Goal: Contribute content: Add original content to the website for others to see

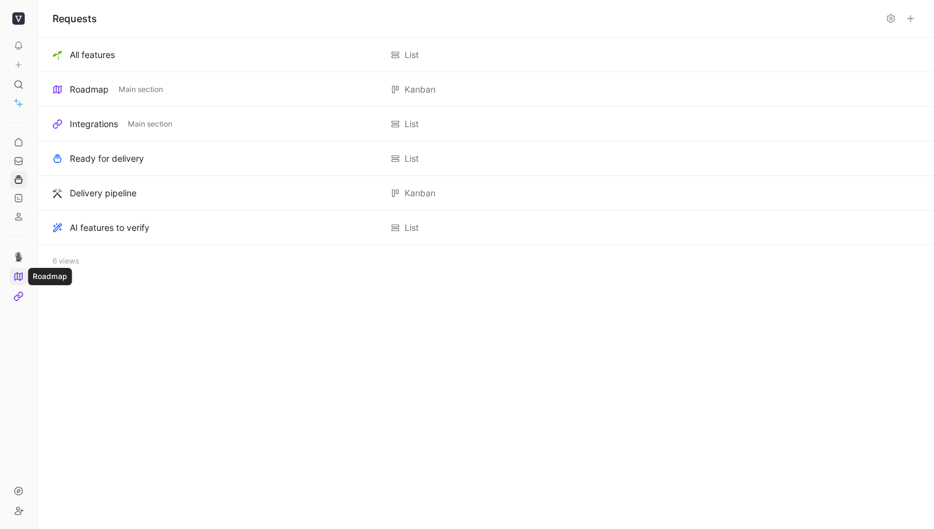
click at [24, 279] on link at bounding box center [18, 276] width 17 height 17
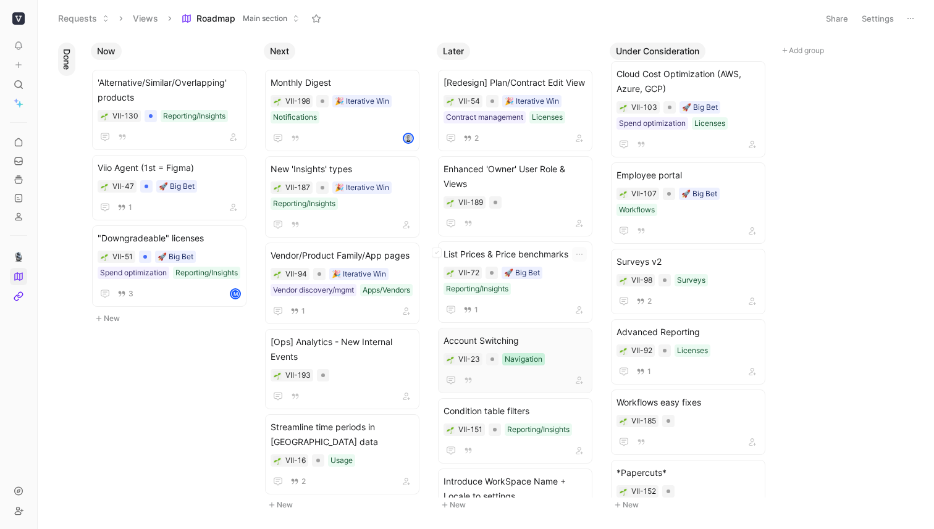
scroll to position [72, 0]
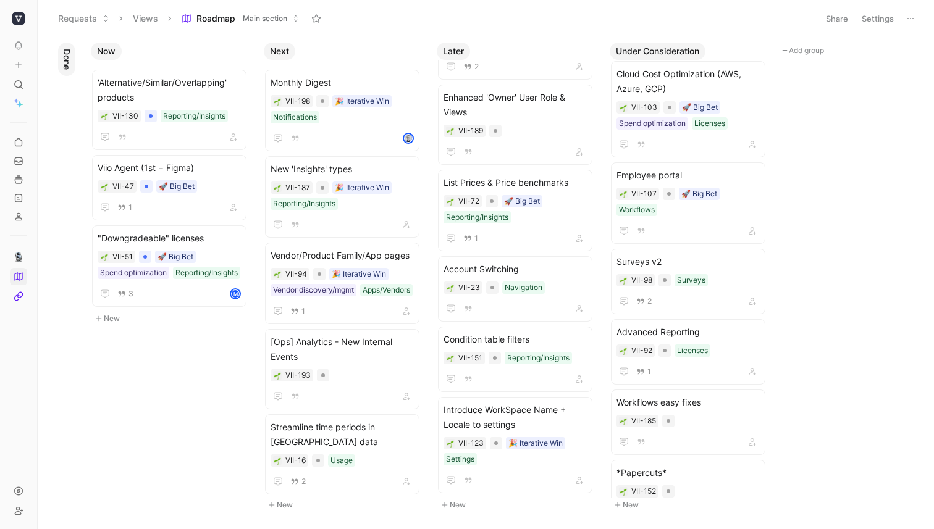
click at [457, 507] on button "New" at bounding box center [518, 505] width 163 height 15
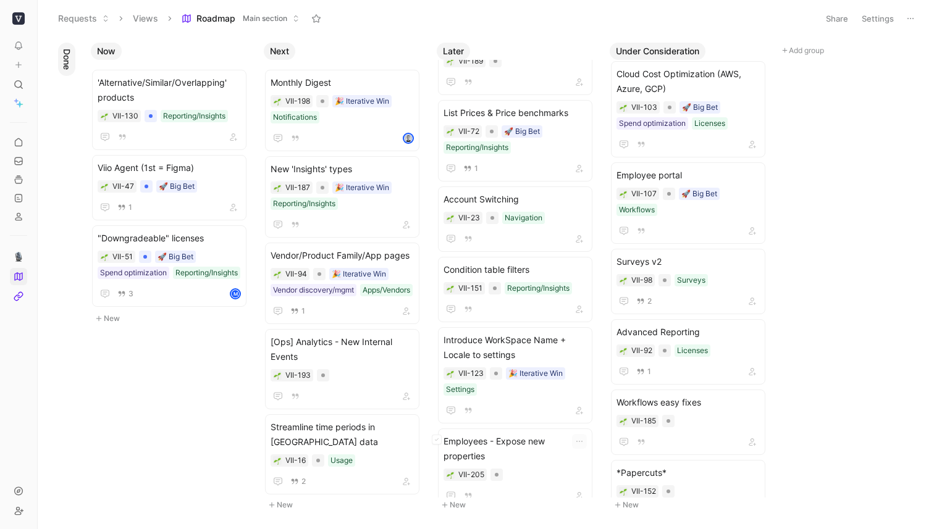
scroll to position [141, 0]
click at [516, 443] on span "Employees - Expose new properties" at bounding box center [515, 449] width 143 height 30
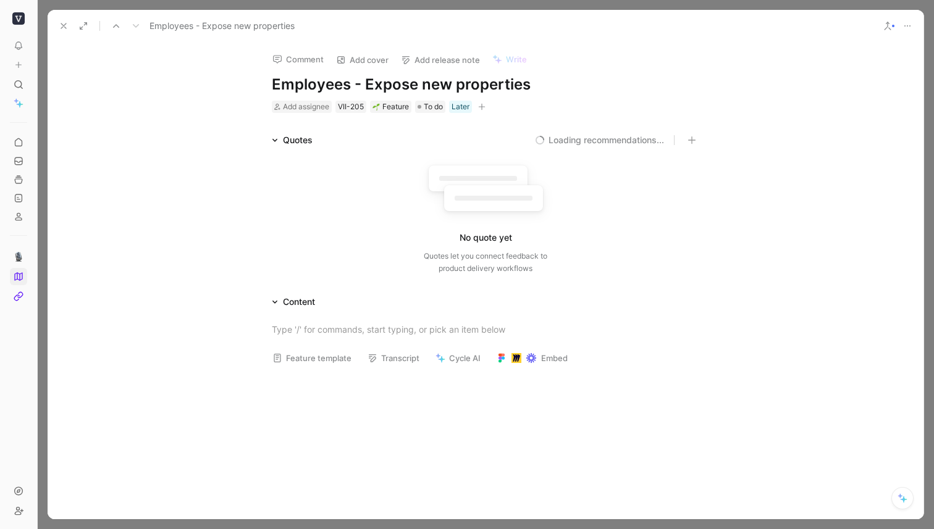
click at [326, 85] on h1 "Employees - Expose new properties" at bounding box center [485, 85] width 427 height 20
click at [325, 85] on h1 "Employees - Expose new properties" at bounding box center [485, 85] width 427 height 20
click at [326, 85] on h1 "Employees - Expose new properties" at bounding box center [485, 85] width 427 height 20
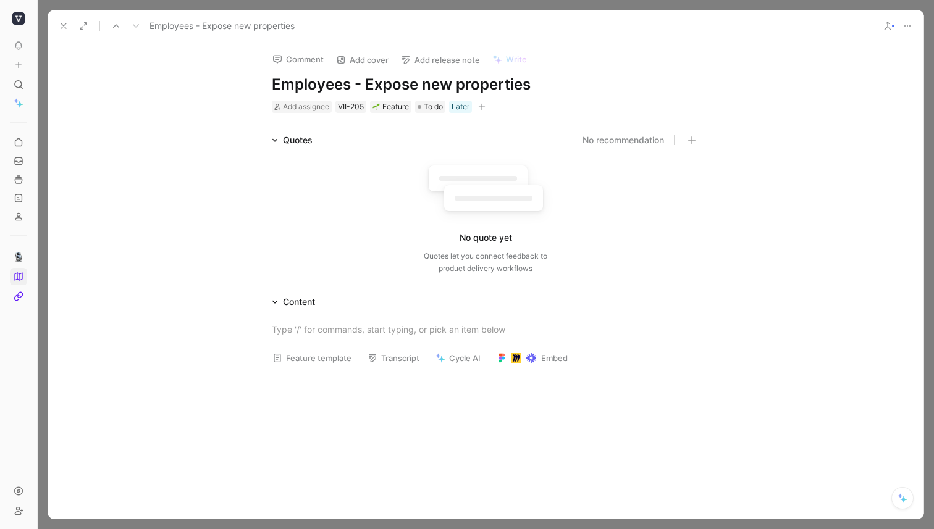
click at [326, 85] on h1 "Employees - Expose new properties" at bounding box center [485, 85] width 427 height 20
drag, startPoint x: 295, startPoint y: 88, endPoint x: 282, endPoint y: 86, distance: 13.0
click at [295, 88] on h1 "Employees - Expose new properties" at bounding box center [485, 85] width 427 height 20
drag, startPoint x: 352, startPoint y: 85, endPoint x: 600, endPoint y: 90, distance: 247.8
click at [599, 90] on h1 "Employees - Expose new properties" at bounding box center [485, 85] width 427 height 20
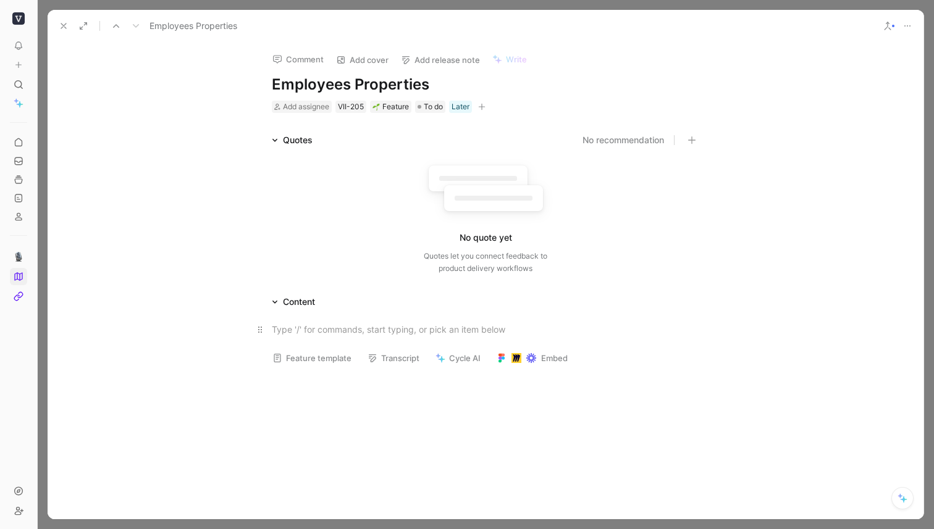
click at [330, 331] on div at bounding box center [485, 329] width 427 height 13
click at [285, 327] on strong "Problem" at bounding box center [290, 329] width 36 height 11
click at [289, 328] on strong "Problem" at bounding box center [290, 329] width 36 height 11
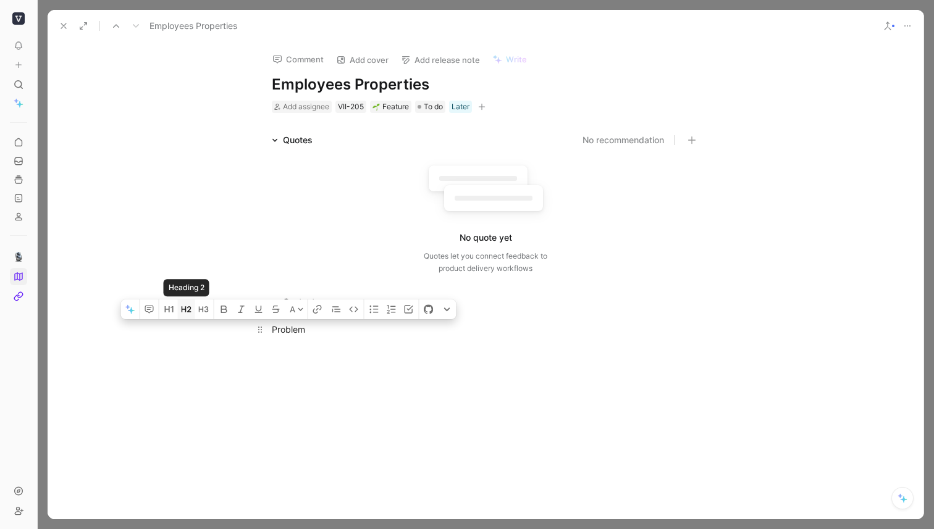
drag, startPoint x: 187, startPoint y: 307, endPoint x: 193, endPoint y: 311, distance: 7.7
click at [186, 307] on icon "button" at bounding box center [187, 310] width 10 height 10
click at [356, 348] on p at bounding box center [485, 357] width 474 height 20
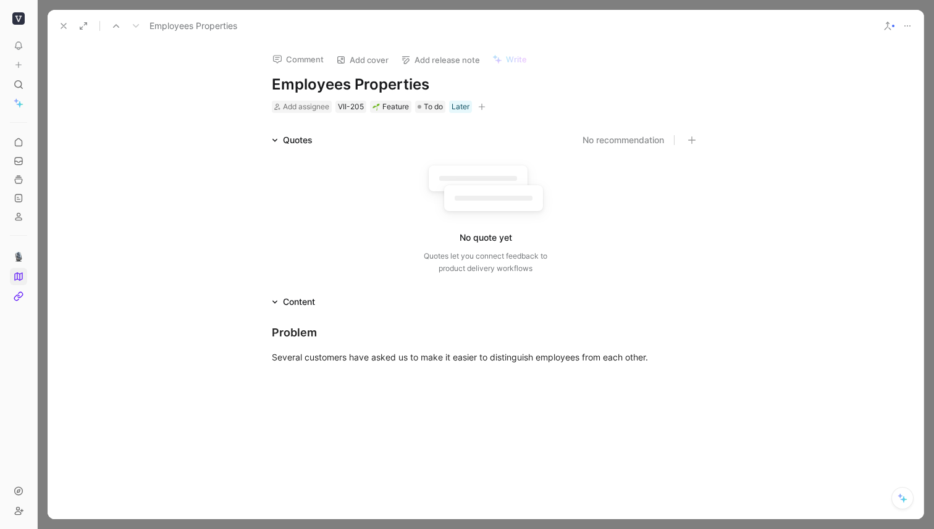
click at [268, 84] on div "Comment Add cover Add release note Write Employees Properties Add assignee VII-…" at bounding box center [485, 78] width 474 height 72
click at [274, 84] on h1 "Employees Properties" at bounding box center [485, 85] width 427 height 20
click at [681, 361] on div "Several customers have asked us to make it easier to distinguish employees from…" at bounding box center [485, 357] width 427 height 13
click at [269, 83] on div "Comment Add cover Add release note Write Employees Properties Add assignee VII-…" at bounding box center [485, 78] width 474 height 72
click at [274, 83] on h1 "Employees Properties" at bounding box center [485, 85] width 427 height 20
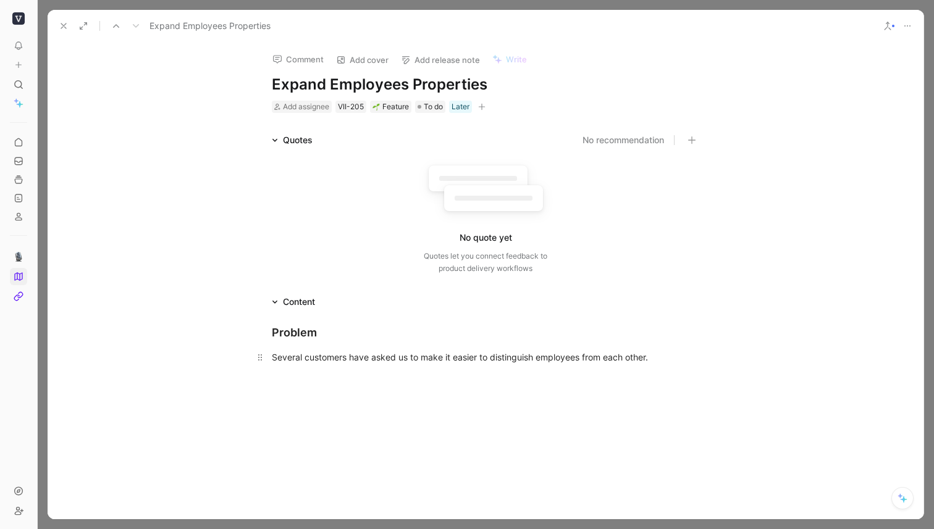
click at [681, 350] on p "Several customers have asked us to make it easier to distinguish employees from…" at bounding box center [485, 357] width 474 height 20
click at [675, 358] on div "Several customers have asked us to make it easier to distinguish employees from…" at bounding box center [485, 357] width 427 height 13
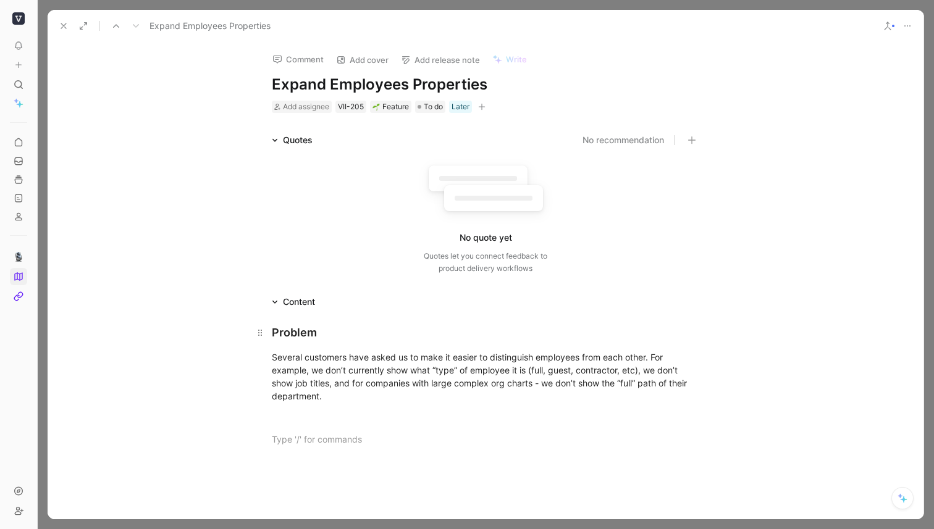
click at [297, 339] on div "Problem" at bounding box center [485, 332] width 427 height 17
drag, startPoint x: 297, startPoint y: 339, endPoint x: 298, endPoint y: 345, distance: 6.2
click at [297, 339] on div "Problem" at bounding box center [485, 332] width 427 height 17
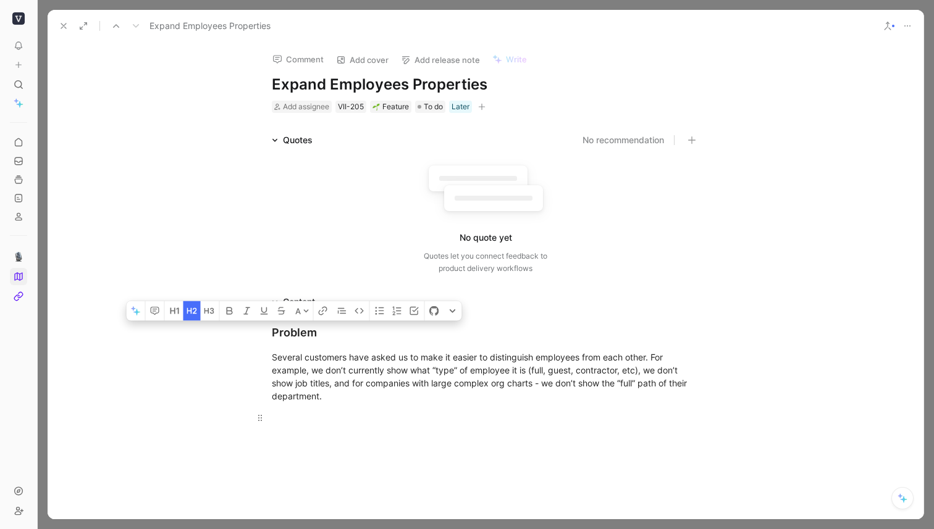
copy div "Problem"
click at [286, 431] on p at bounding box center [485, 439] width 474 height 20
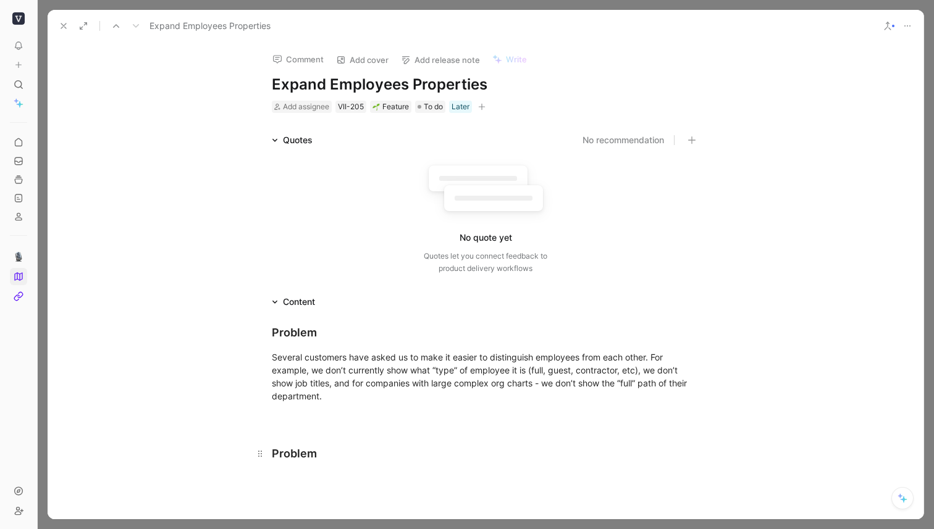
click at [277, 455] on div "Problem" at bounding box center [485, 453] width 427 height 17
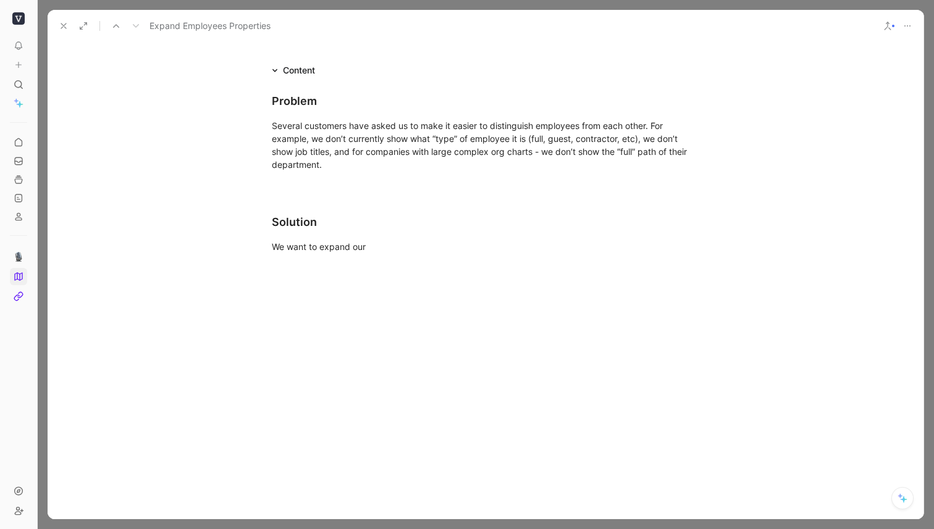
scroll to position [235, 0]
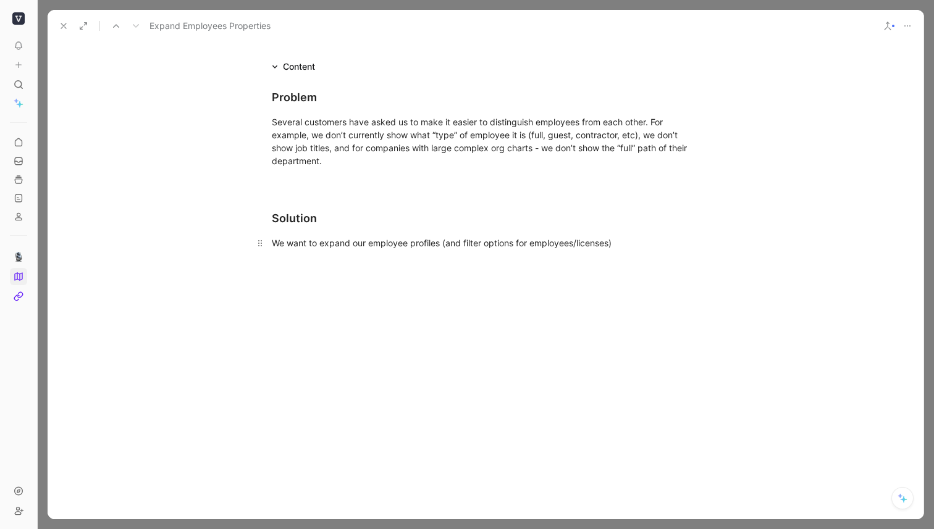
click at [431, 247] on div "We want to expand our employee profiles (and filter options for employees/licen…" at bounding box center [485, 243] width 427 height 13
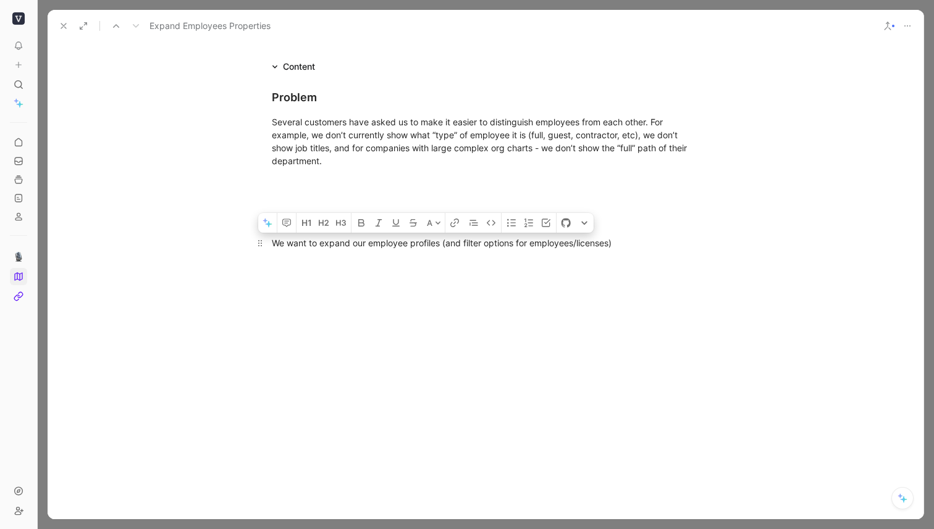
click at [431, 247] on div "We want to expand our employee profiles (and filter options for employees/licen…" at bounding box center [485, 243] width 427 height 13
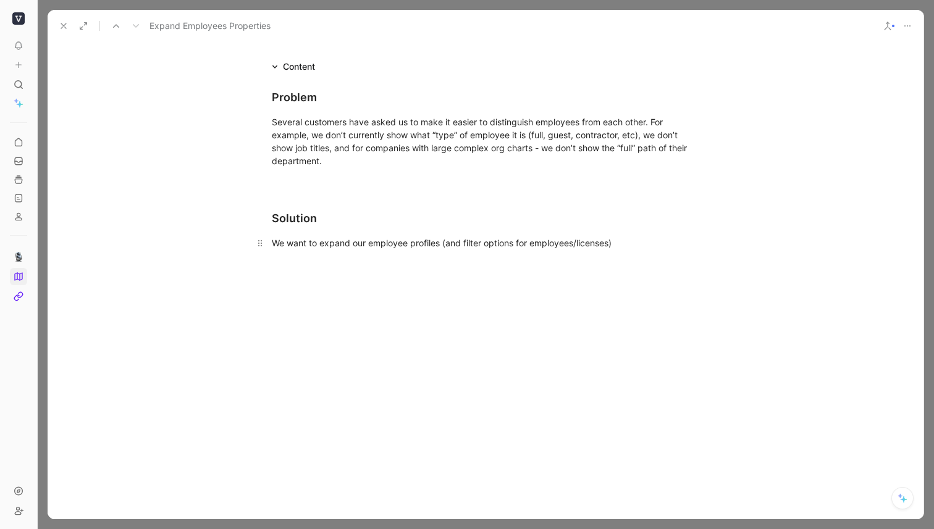
click at [651, 239] on div "We want to expand our employee profiles (and filter options for employees/licen…" at bounding box center [485, 243] width 427 height 13
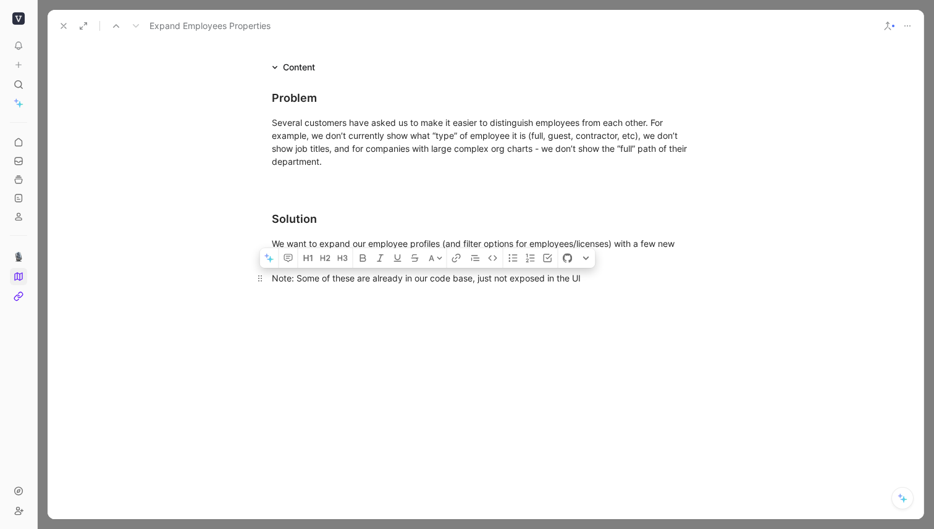
drag, startPoint x: 601, startPoint y: 274, endPoint x: 267, endPoint y: 280, distance: 334.3
click at [264, 282] on p "Note: Some of these are already in our code base, just not exposed in the UI" at bounding box center [485, 278] width 474 height 20
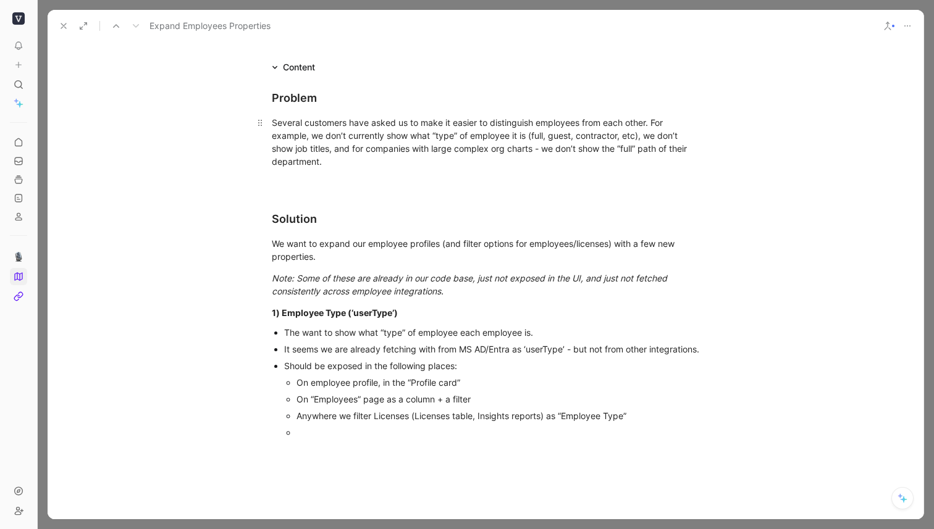
click at [335, 148] on div "Several customers have asked us to make it easier to distinguish employees from…" at bounding box center [485, 142] width 427 height 52
click at [442, 157] on div "Several customers have asked us to make it easier to distinguish employees from…" at bounding box center [485, 142] width 427 height 52
click at [412, 439] on div at bounding box center [498, 432] width 403 height 13
click at [322, 439] on div "In our Choose Recepients’" at bounding box center [498, 432] width 403 height 13
click at [480, 451] on div "Problem Several customers have asked us to make it easier to distinguish employ…" at bounding box center [486, 263] width 876 height 376
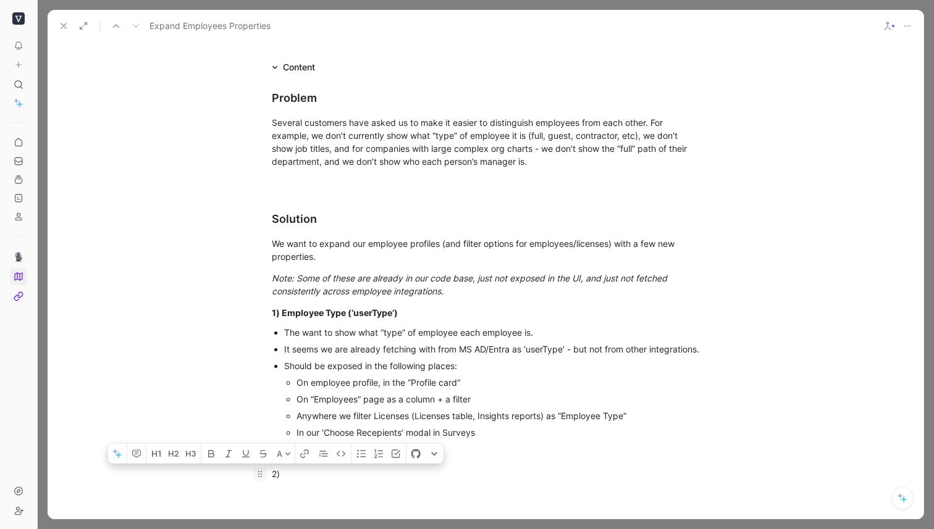
drag, startPoint x: 285, startPoint y: 486, endPoint x: 259, endPoint y: 486, distance: 25.9
click at [260, 484] on p "2)" at bounding box center [485, 474] width 474 height 20
click at [334, 481] on div "2)" at bounding box center [485, 474] width 427 height 13
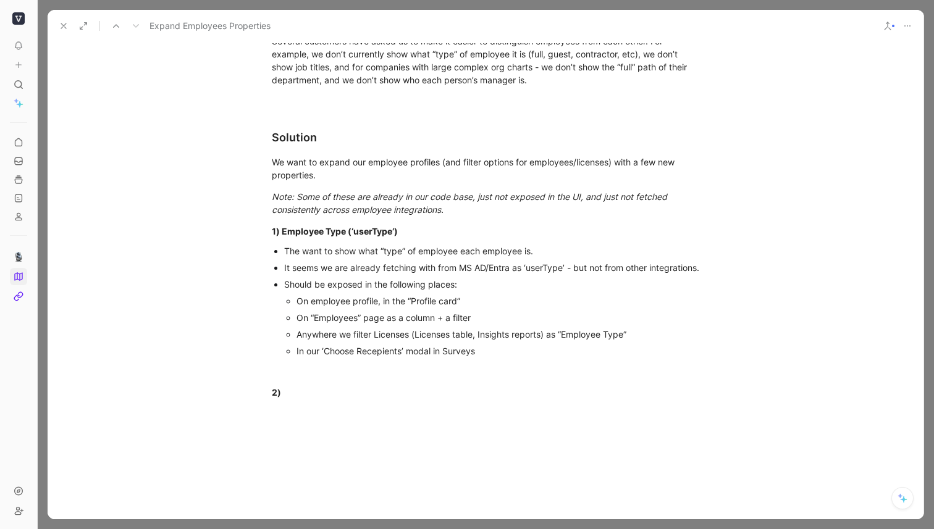
scroll to position [317, 0]
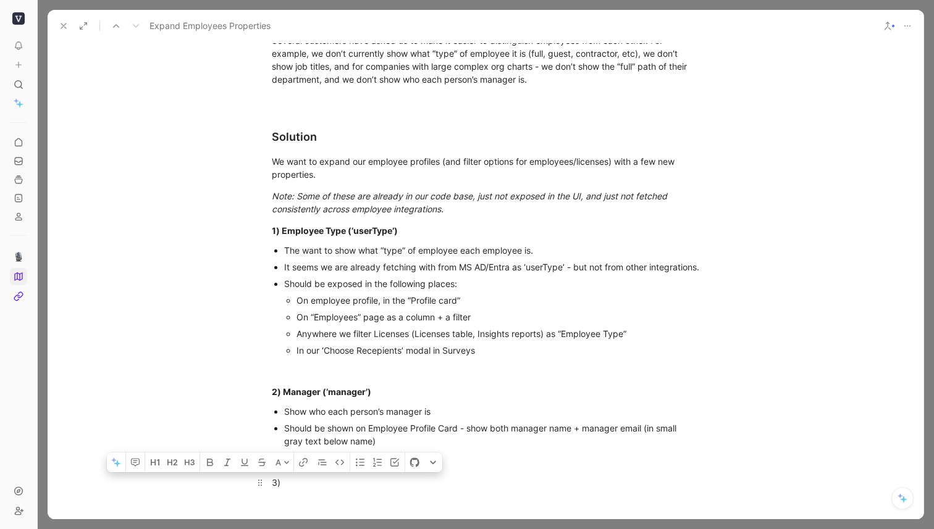
drag, startPoint x: 266, startPoint y: 492, endPoint x: 290, endPoint y: 492, distance: 23.5
click at [264, 492] on p "3)" at bounding box center [485, 483] width 474 height 20
drag, startPoint x: 284, startPoint y: 498, endPoint x: 267, endPoint y: 497, distance: 17.3
click at [267, 493] on p "3)" at bounding box center [485, 483] width 474 height 20
drag, startPoint x: 287, startPoint y: 490, endPoint x: 288, endPoint y: 497, distance: 6.8
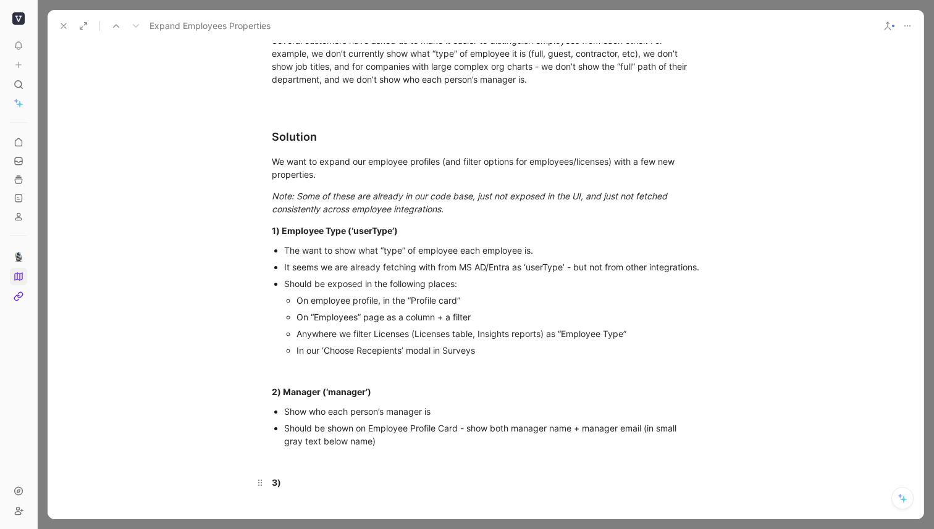
click at [287, 489] on div "3)" at bounding box center [485, 482] width 427 height 13
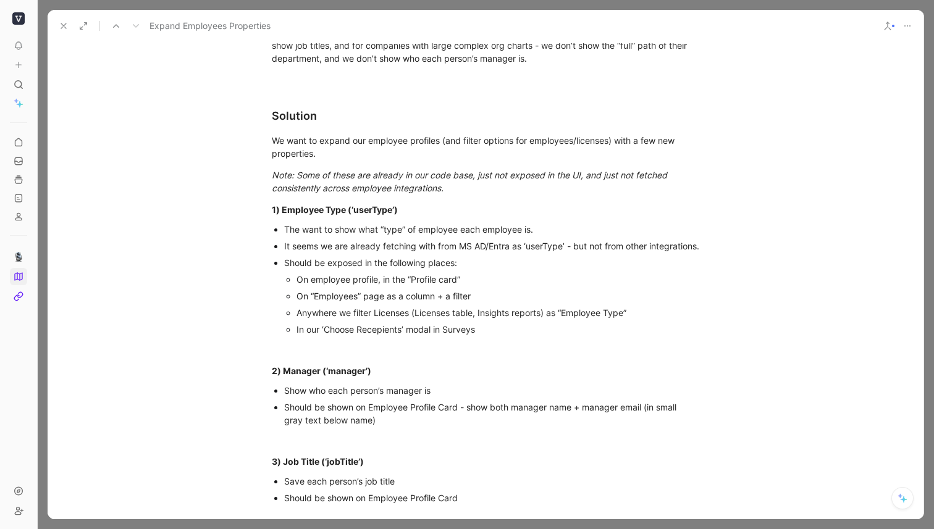
scroll to position [355, 0]
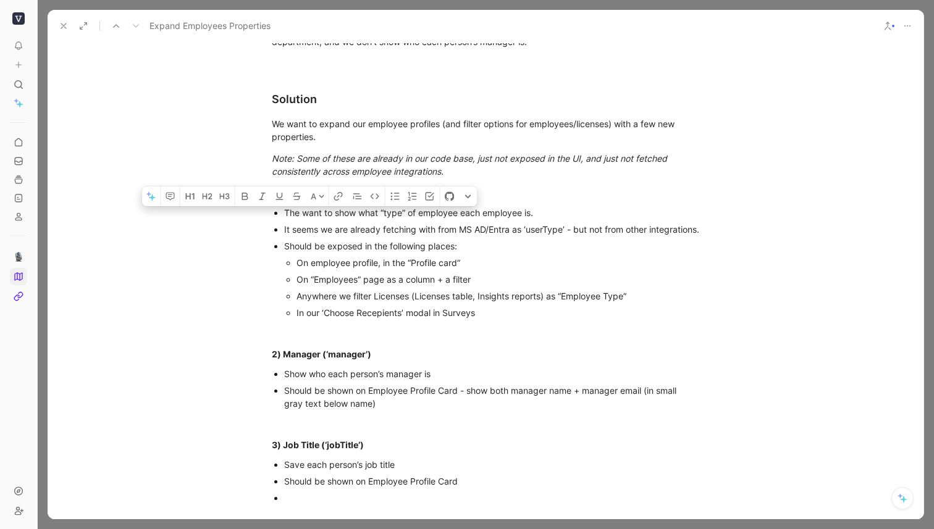
drag, startPoint x: 339, startPoint y: 244, endPoint x: 295, endPoint y: 308, distance: 77.8
click at [284, 229] on li "It seems we are already fetching with from MS AD/Entra as ‘userType’ - but not …" at bounding box center [491, 229] width 415 height 17
copy div "It seems we are already fetching with from MS AD/Entra as ‘userType’ - but not …"
click at [306, 505] on div at bounding box center [491, 498] width 415 height 13
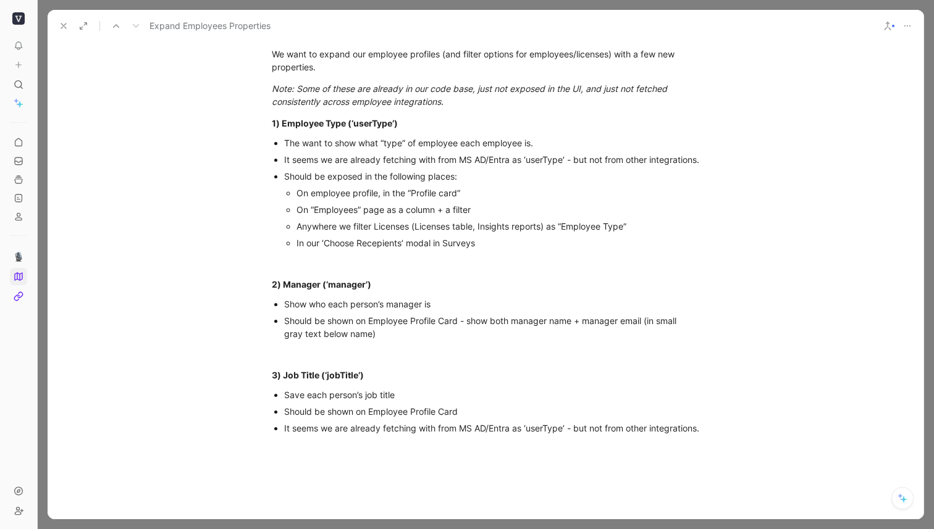
scroll to position [442, 0]
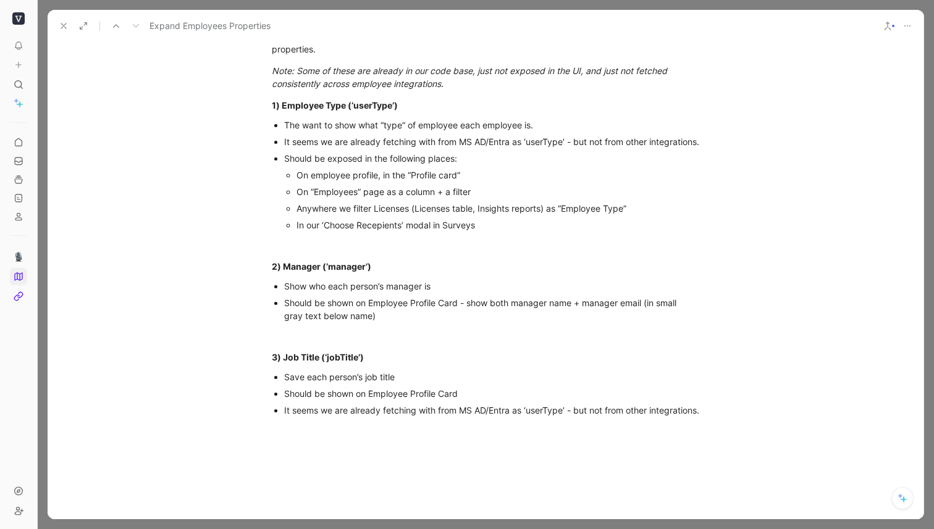
click at [532, 417] on div "It seems we are already fetching with from MS AD/Entra as ‘userType’ - but not …" at bounding box center [491, 410] width 415 height 13
click at [727, 424] on div "Problem Several customers have asked us to make it easier to distinguish employ…" at bounding box center [486, 148] width 876 height 562
drag, startPoint x: 694, startPoint y: 415, endPoint x: 698, endPoint y: 419, distance: 6.6
click at [694, 415] on ul "Save each person’s job title Should be shown on Employee Profile Card It seems …" at bounding box center [485, 394] width 474 height 50
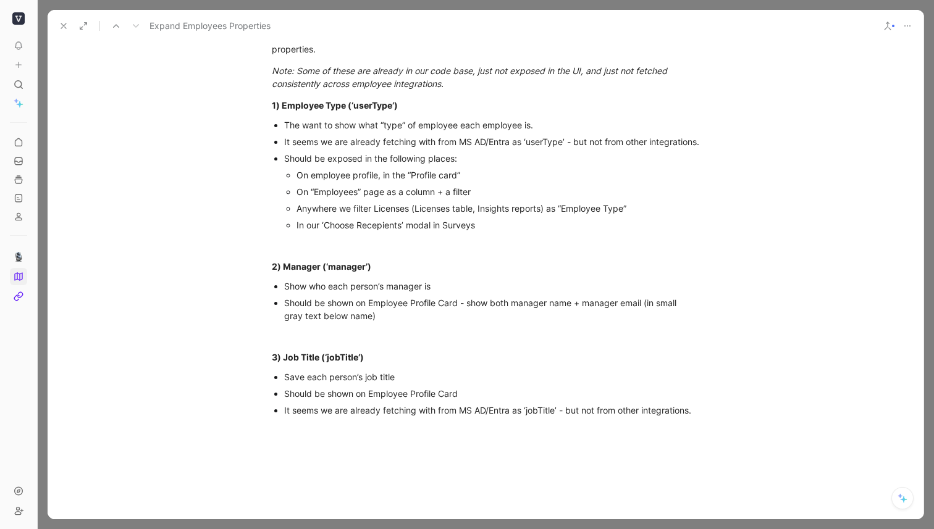
click at [733, 421] on div "Problem Several customers have asked us to make it easier to distinguish employ…" at bounding box center [486, 148] width 876 height 562
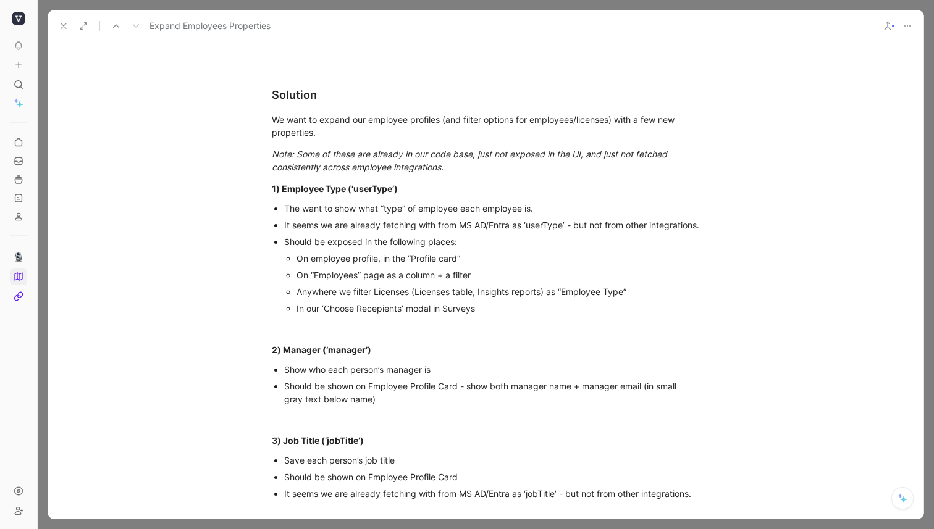
scroll to position [358, 0]
click at [346, 335] on div at bounding box center [485, 328] width 427 height 13
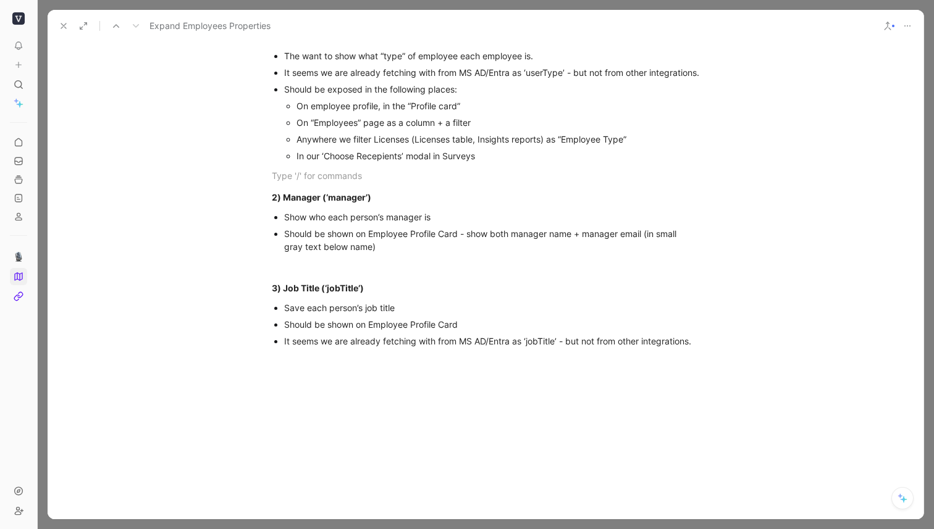
scroll to position [521, 0]
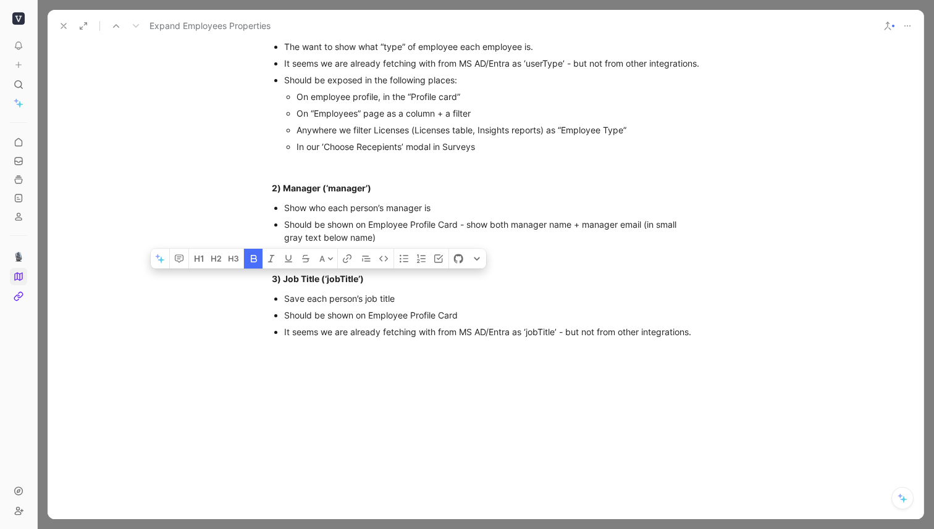
drag, startPoint x: 410, startPoint y: 293, endPoint x: 240, endPoint y: 341, distance: 177.2
click at [194, 295] on div "Problem Several customers have asked us to make it easier to distinguish employ…" at bounding box center [486, 70] width 876 height 562
click at [298, 399] on div at bounding box center [486, 429] width 876 height 159
click at [293, 387] on div at bounding box center [486, 429] width 876 height 159
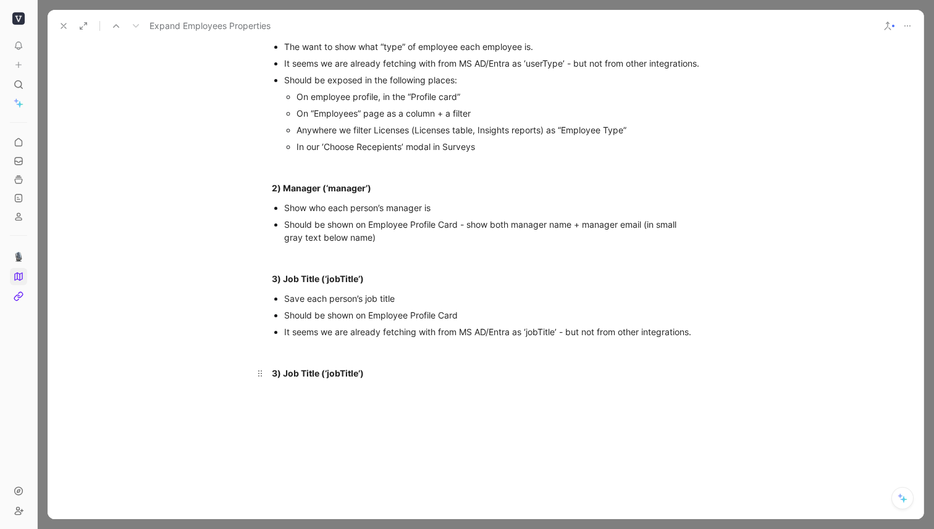
click at [277, 379] on strong "3) Job Title (‘jobTitle’)" at bounding box center [318, 373] width 92 height 11
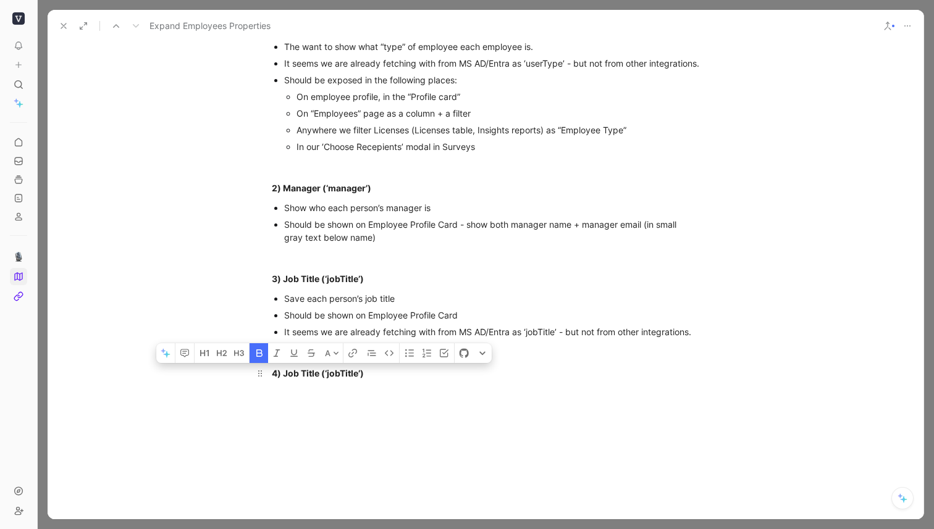
drag, startPoint x: 389, startPoint y: 389, endPoint x: 285, endPoint y: 390, distance: 103.8
click at [285, 380] on div "4) Job Title (‘jobTitle’)" at bounding box center [485, 373] width 427 height 13
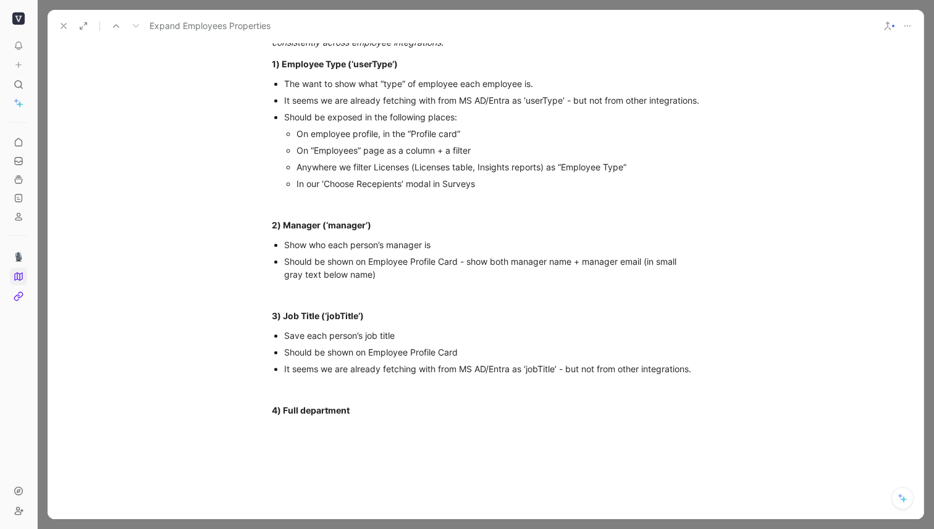
scroll to position [478, 0]
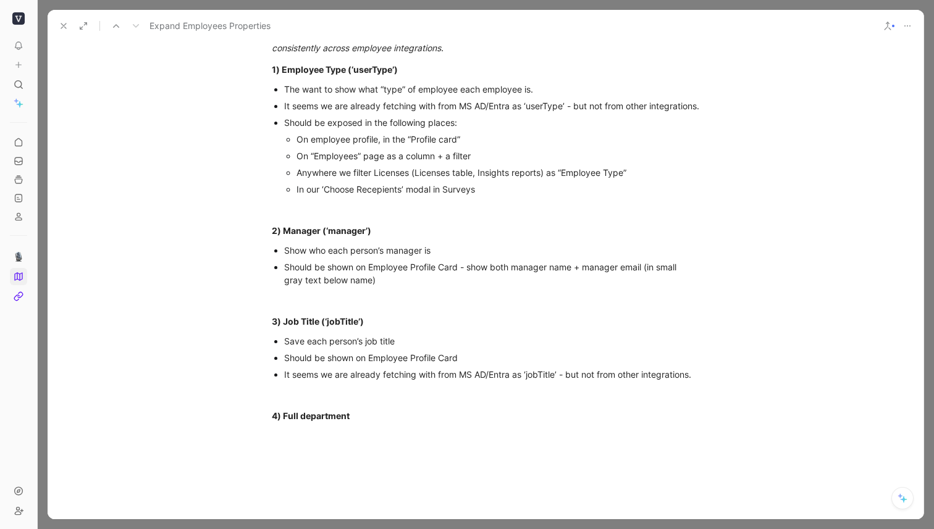
click at [493, 196] on div "In our ‘Choose Recepients’ modal in Surveys" at bounding box center [498, 189] width 403 height 13
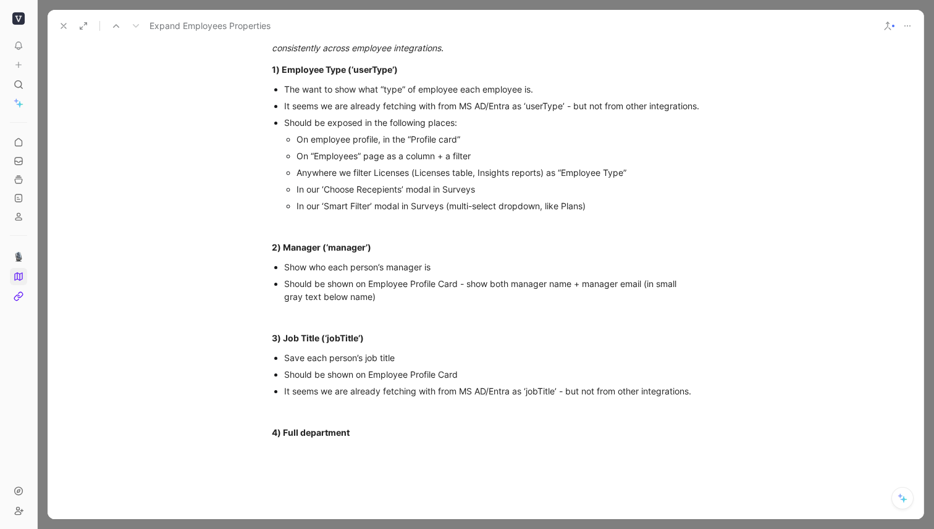
click at [565, 213] on div "In our ‘Smart Filter’ modal in Surveys (multi-select dropdown, like Plans)" at bounding box center [498, 206] width 403 height 13
click at [617, 213] on div "In our ‘Smart Filter’ modal in Surveys (multi-select dropdown, like ex. Plans)" at bounding box center [498, 206] width 403 height 13
